Goal: Task Accomplishment & Management: Manage account settings

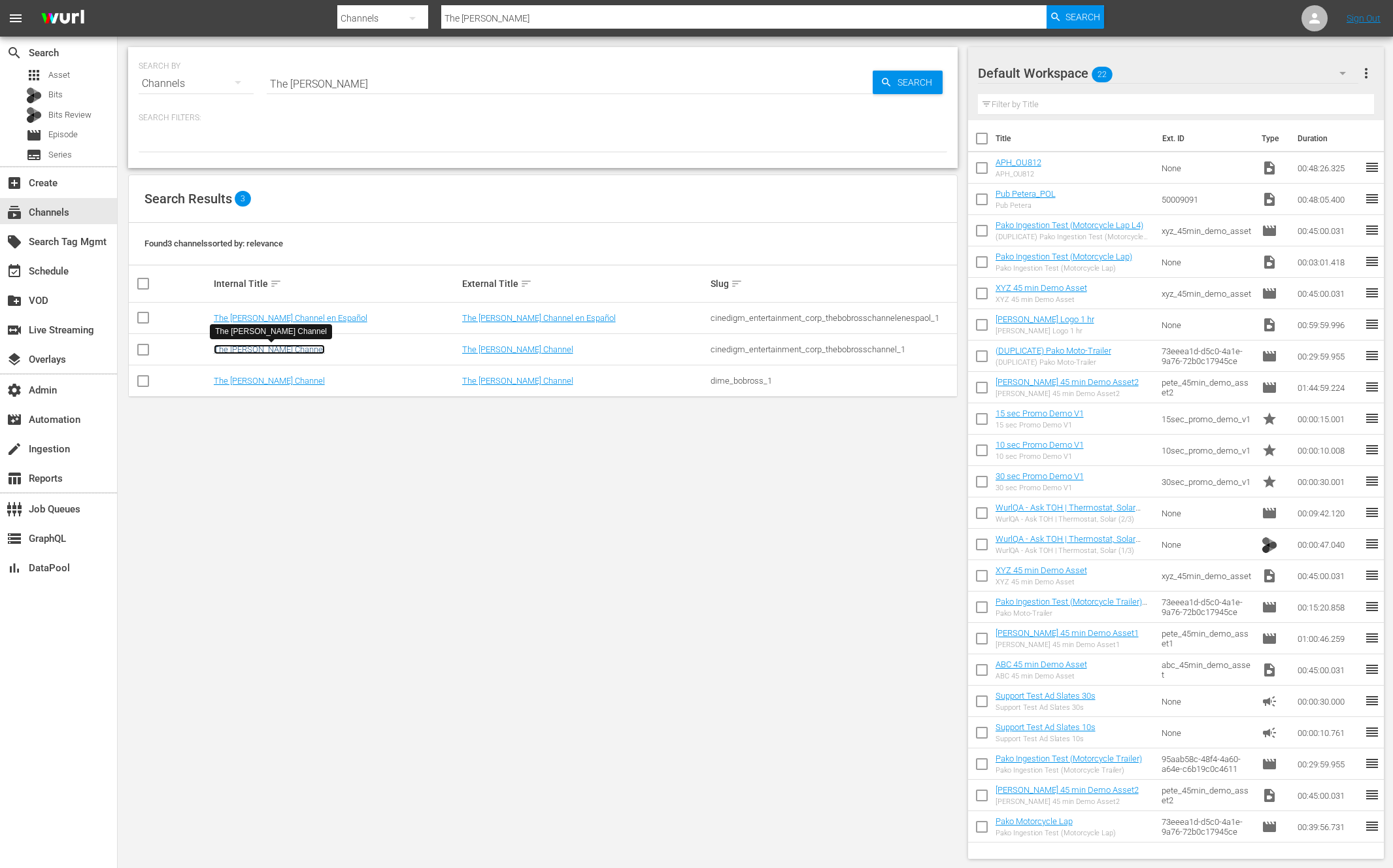
click at [276, 350] on link "The [PERSON_NAME] Channel" at bounding box center [269, 350] width 111 height 10
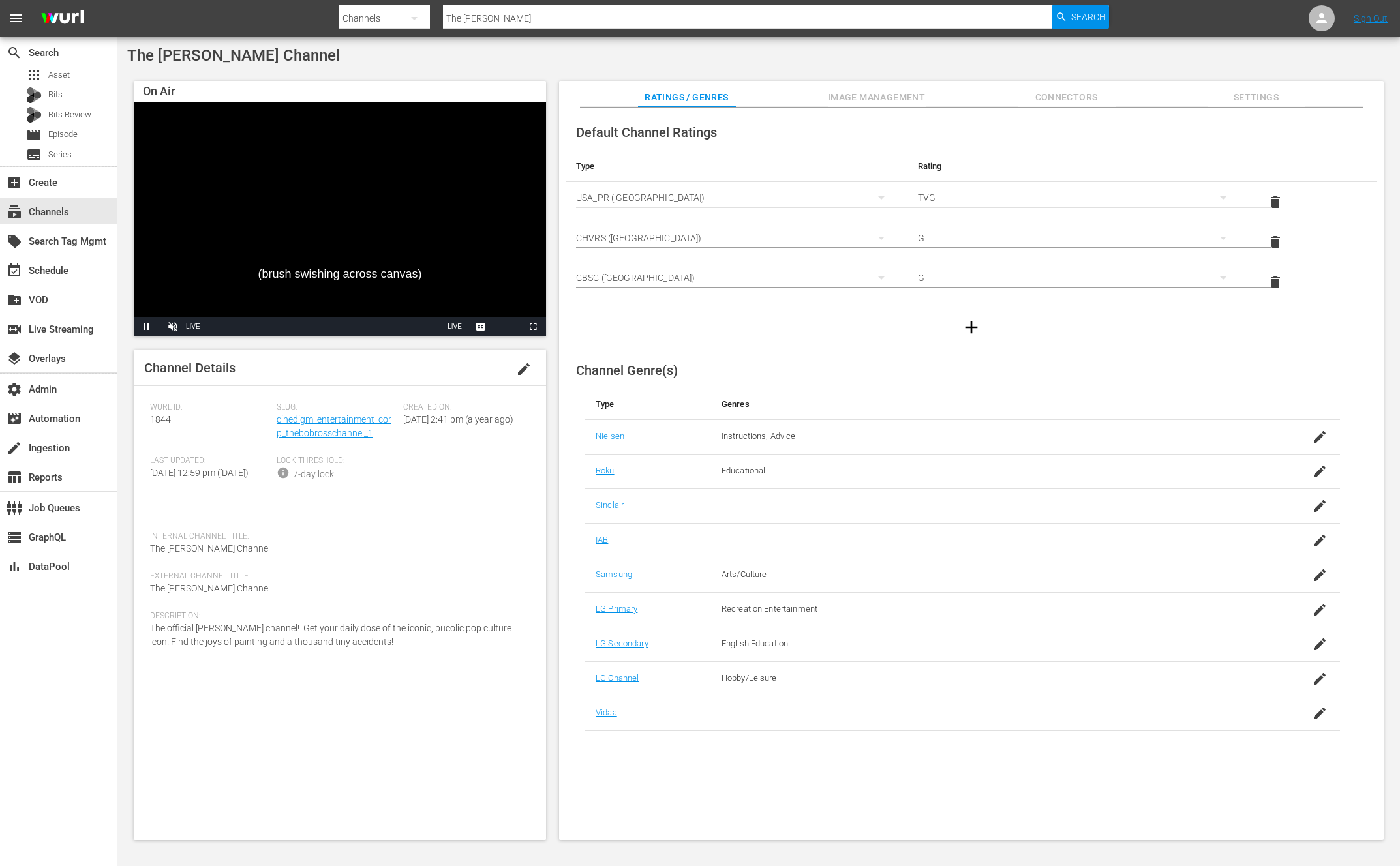
click at [896, 100] on span "Image Management" at bounding box center [877, 97] width 98 height 16
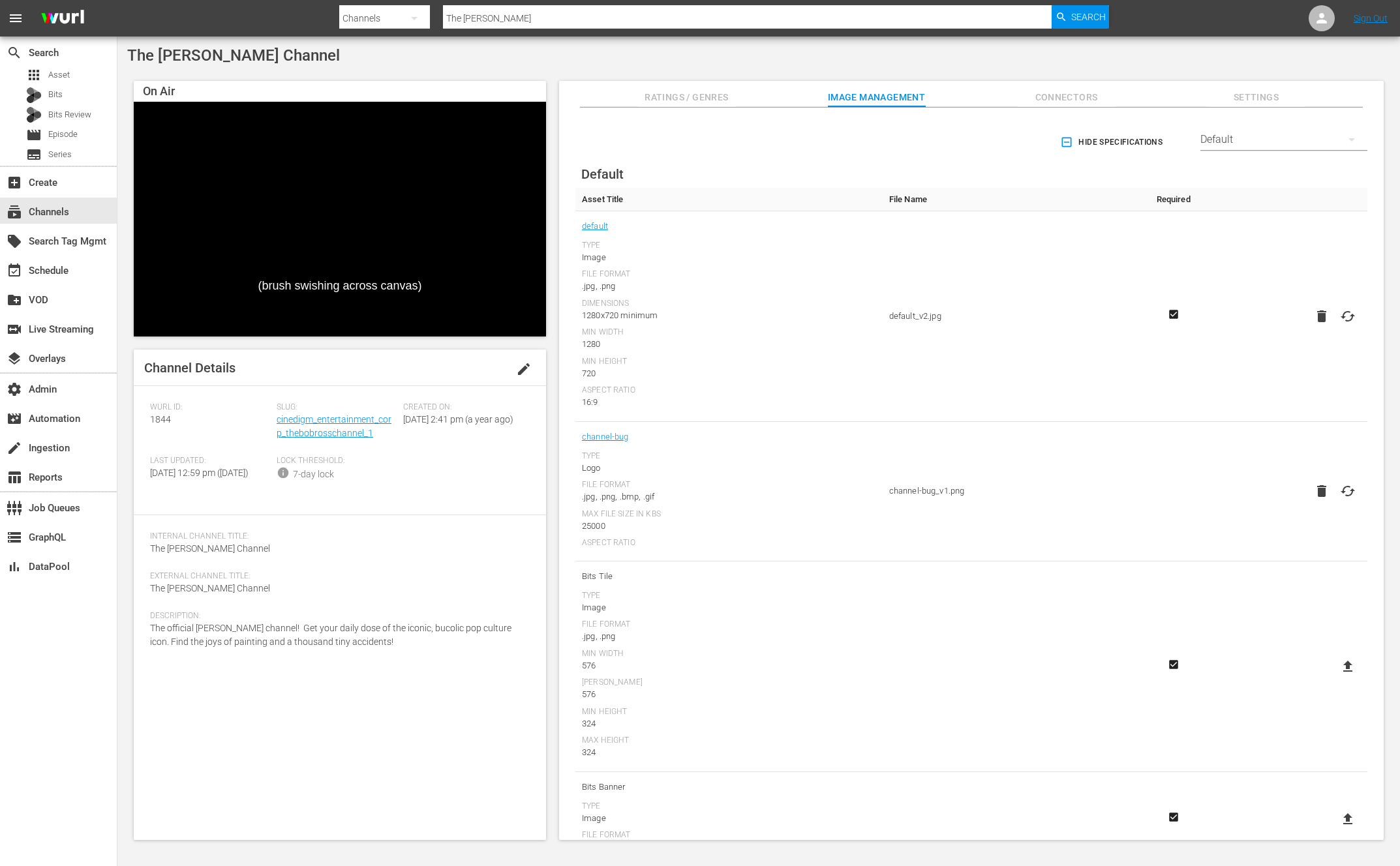
click at [1246, 134] on div "Default" at bounding box center [1283, 139] width 167 height 36
click at [1226, 366] on div "LG" at bounding box center [1280, 368] width 136 height 21
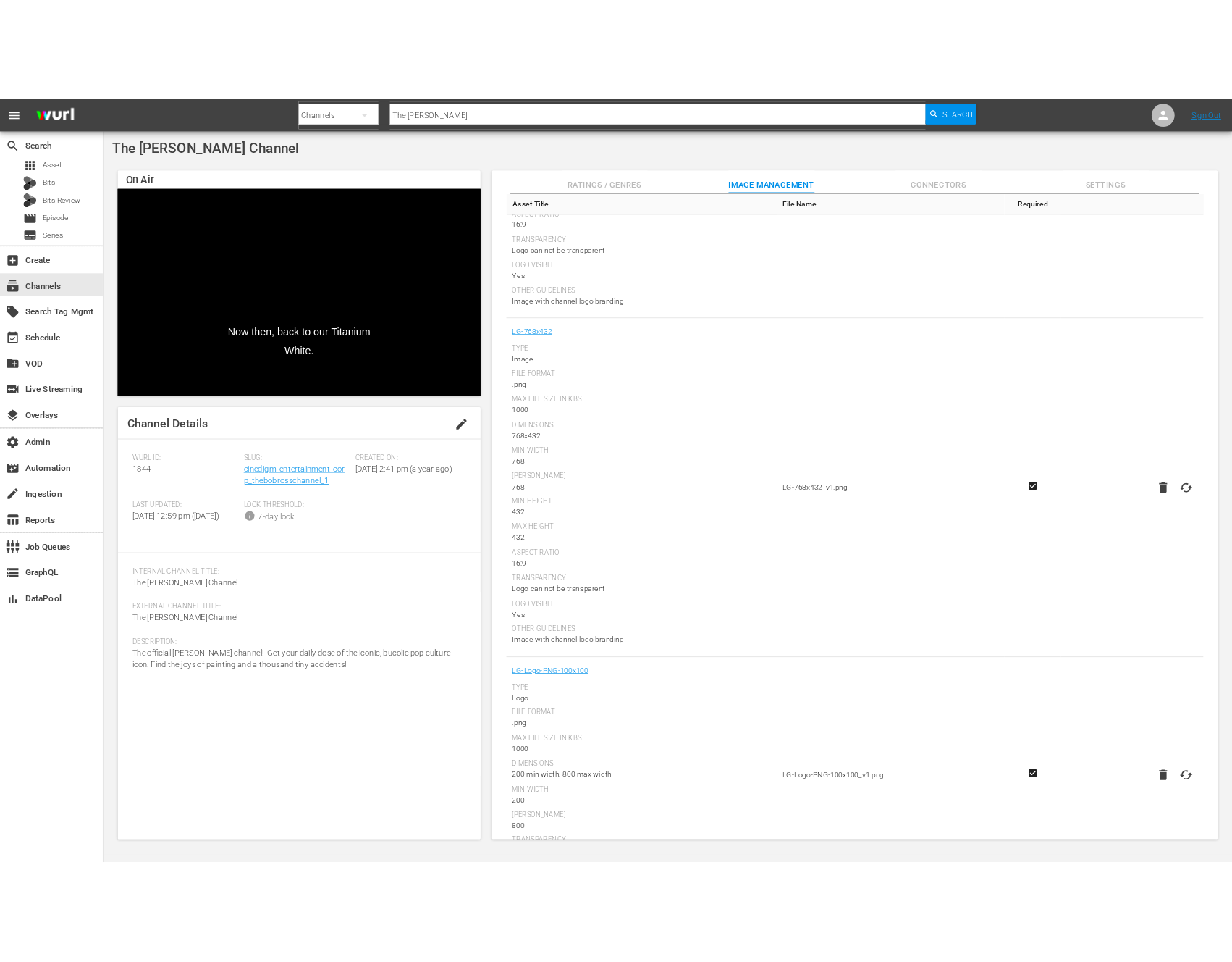
scroll to position [1752, 0]
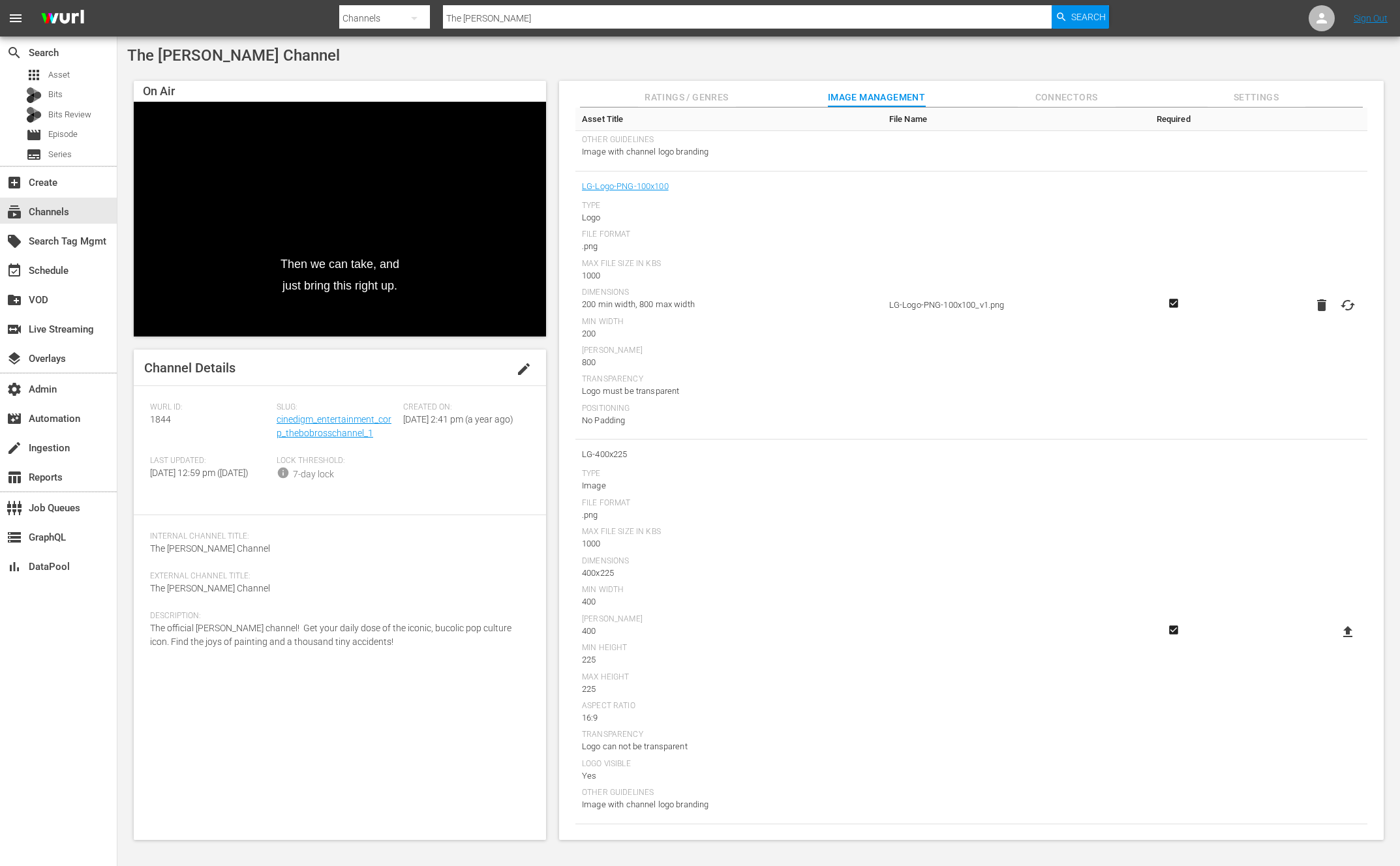
click at [1201, 26] on nav "menu Search By Channels Search ID, Title, Description, Keywords, or Category Th…" at bounding box center [700, 18] width 1400 height 36
click at [1079, 92] on span "Connectors" at bounding box center [1066, 97] width 98 height 16
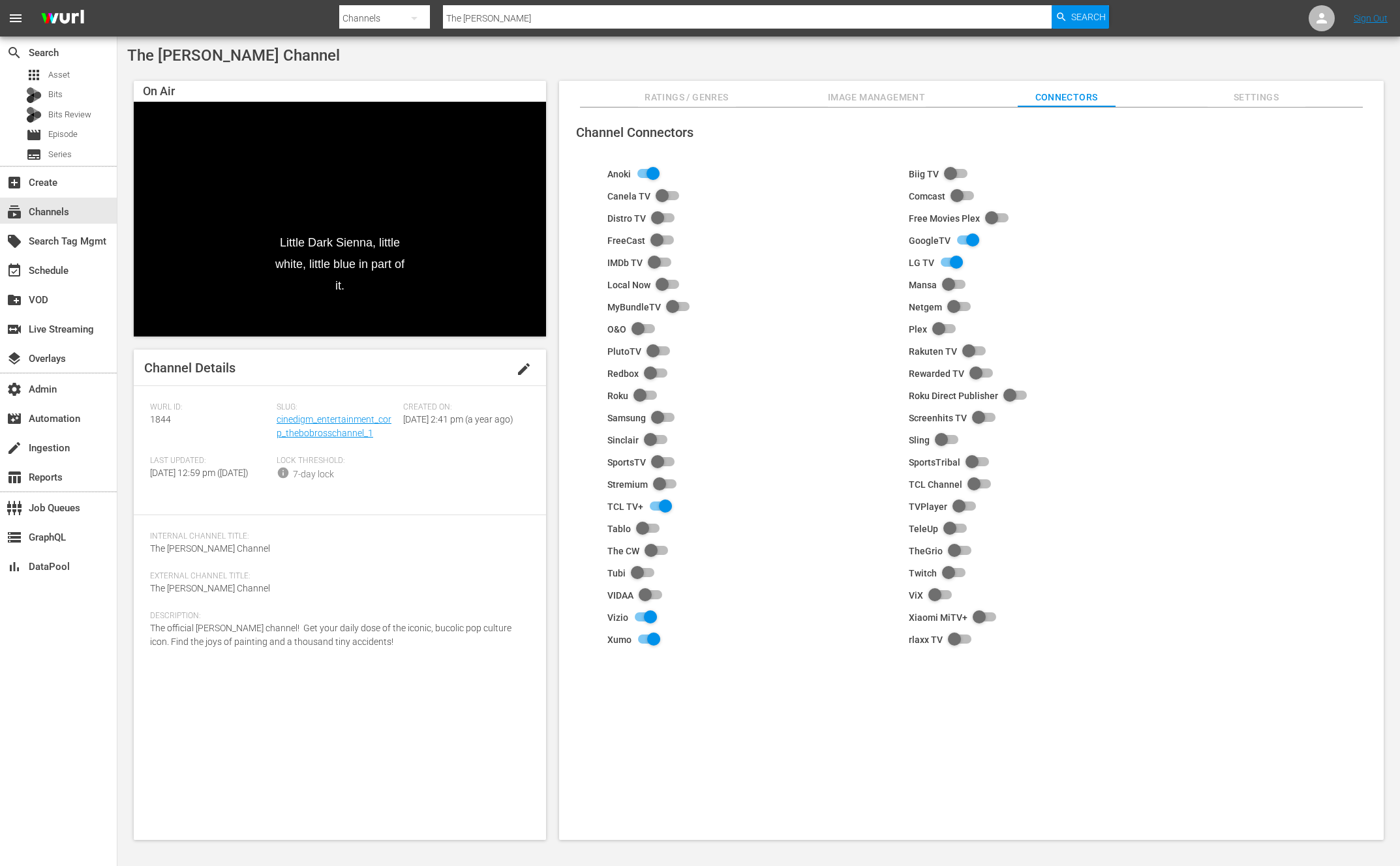
click at [950, 262] on input "checkbox" at bounding box center [948, 263] width 29 height 15
checkbox input "false"
click at [957, 262] on input "checkbox" at bounding box center [948, 263] width 29 height 15
checkbox input "true"
click at [885, 98] on span "Image Management" at bounding box center [877, 97] width 98 height 16
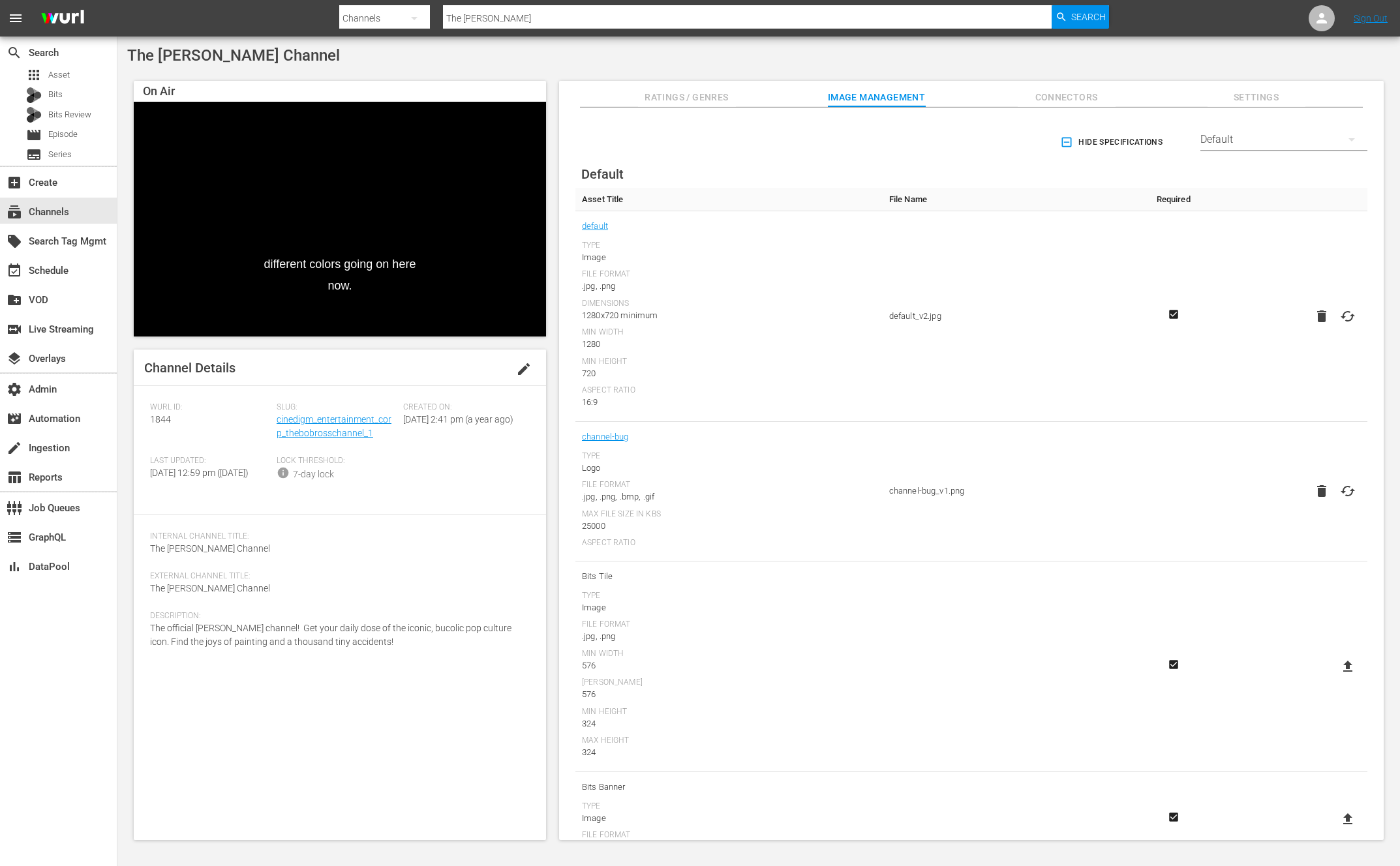
click at [1238, 140] on div "Default" at bounding box center [1283, 139] width 167 height 36
click at [1155, 68] on div "Enabled Streamers Default Anoki GoogleTV Vizio All Streamers Canela TV Free Mov…" at bounding box center [700, 433] width 1400 height 866
click at [1157, 65] on div "The [PERSON_NAME] Channel On Air See, just cut across, get a little roll. Video…" at bounding box center [759, 447] width 1283 height 821
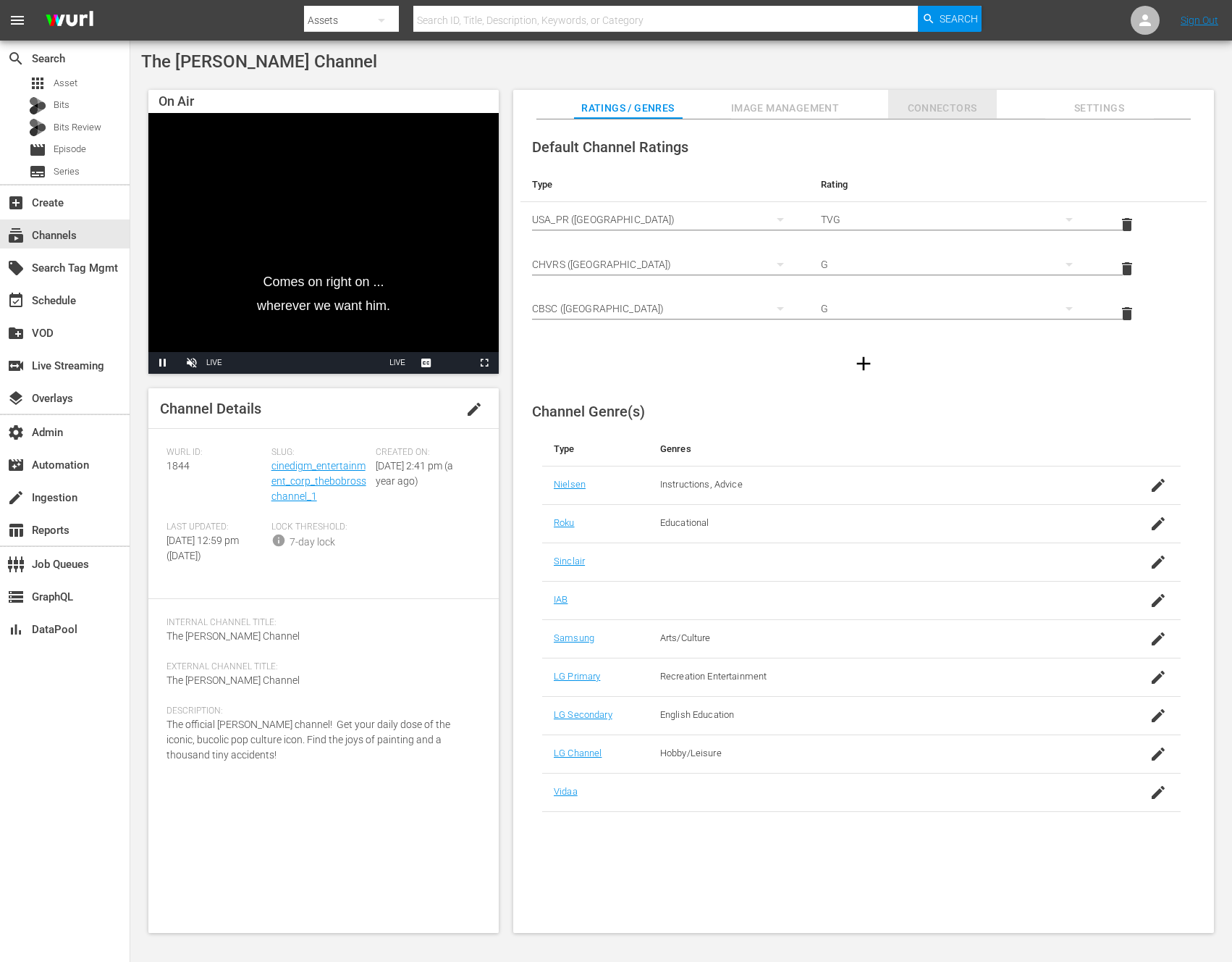
click at [946, 108] on span "Connectors" at bounding box center [942, 108] width 109 height 18
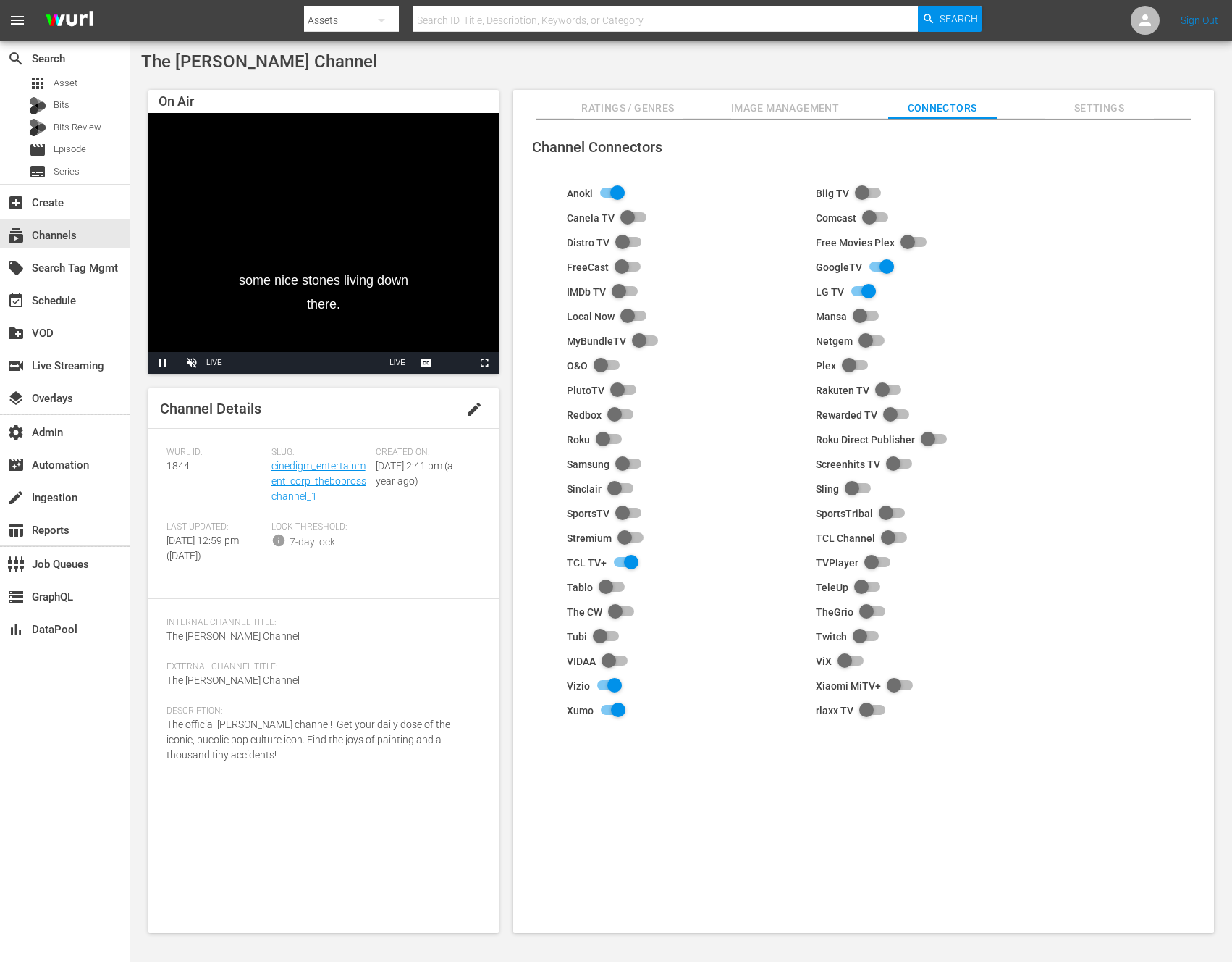
click at [760, 109] on span "Image Management" at bounding box center [786, 108] width 109 height 18
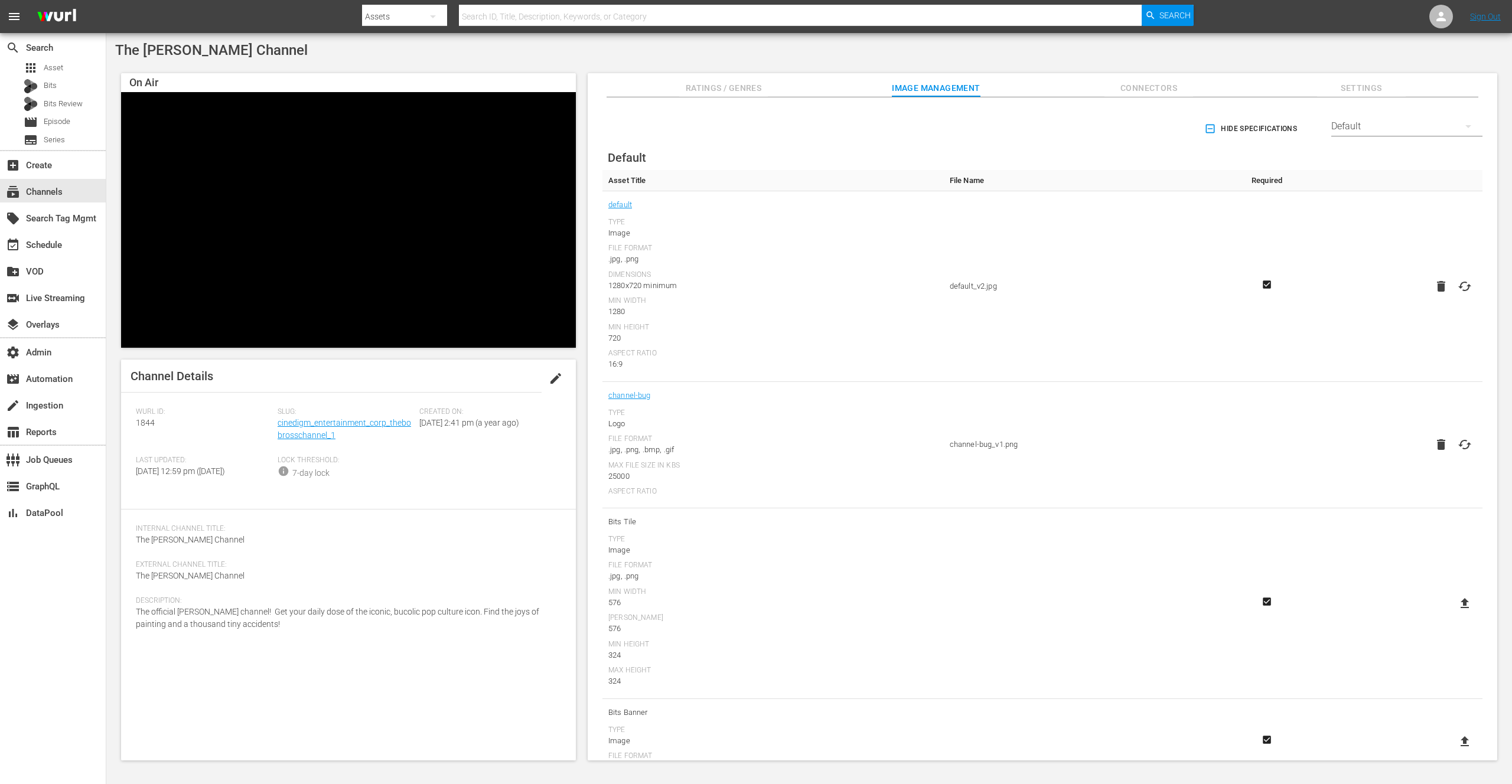
click at [275, 20] on nav "menu Search By Assets Search ID, Title, Description, Keywords, or Category Sear…" at bounding box center [756, 16] width 1512 height 33
